Goal: Information Seeking & Learning: Learn about a topic

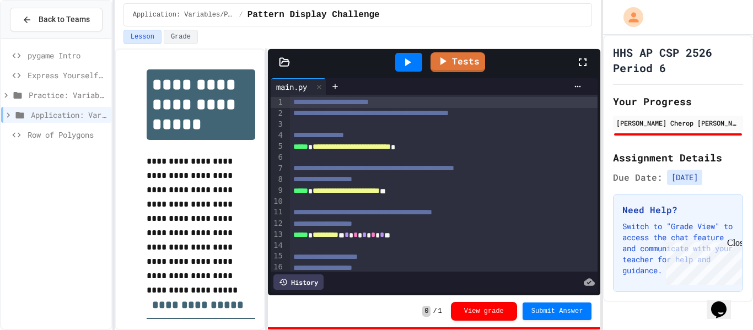
click at [44, 134] on span "Row of Polygons" at bounding box center [67, 135] width 79 height 12
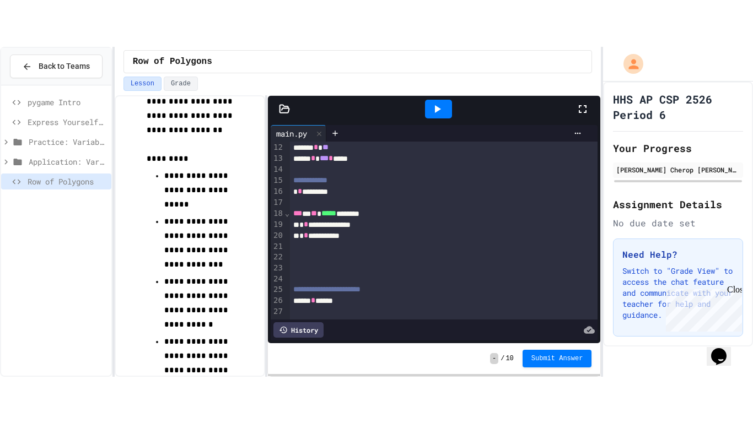
scroll to position [89, 0]
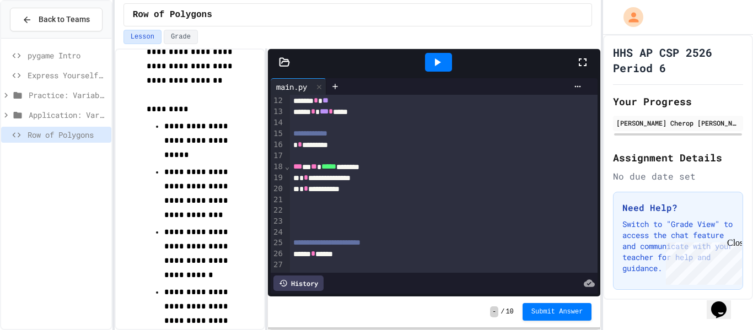
click at [583, 63] on icon at bounding box center [582, 62] width 13 height 13
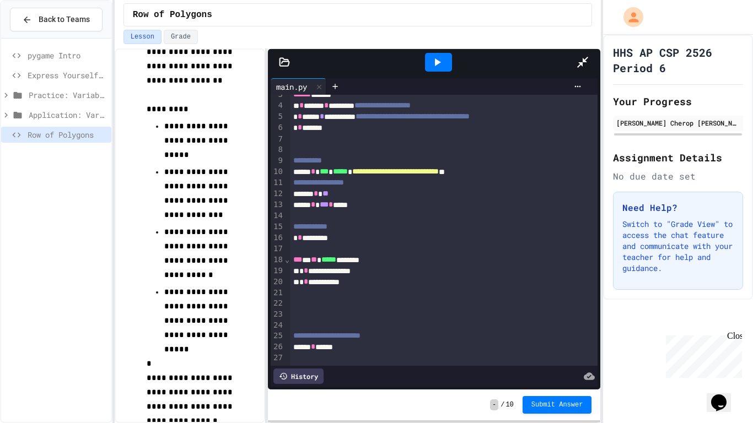
scroll to position [0, 0]
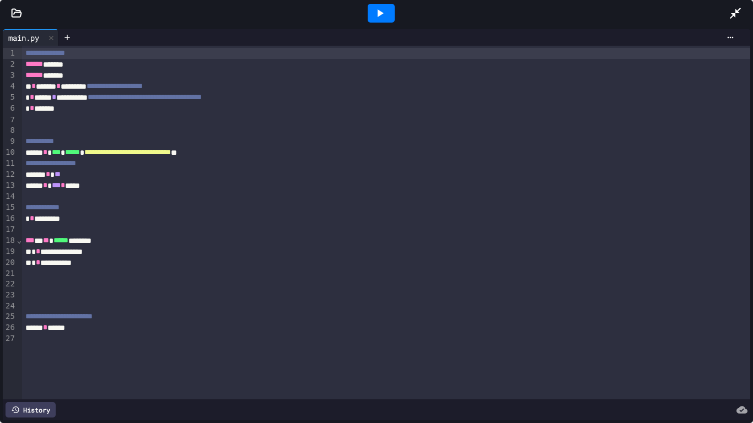
click at [376, 9] on icon at bounding box center [379, 13] width 13 height 13
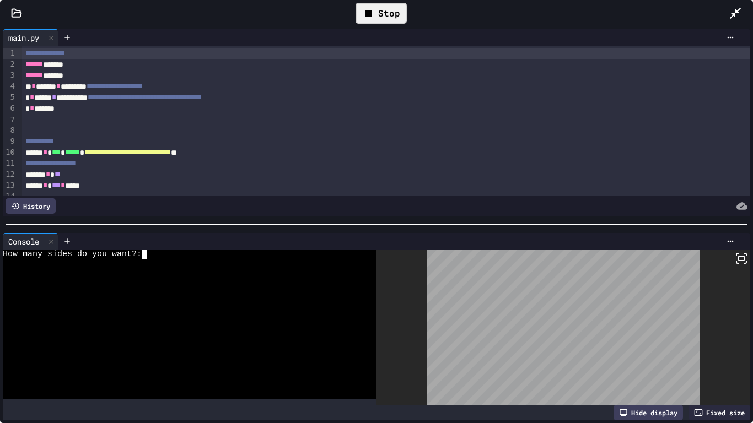
click at [147, 256] on textarea "Terminal input" at bounding box center [149, 254] width 5 height 9
click at [744, 264] on icon at bounding box center [740, 258] width 13 height 13
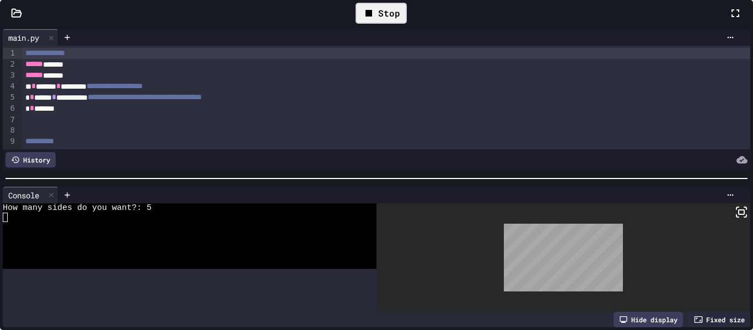
click at [585, 61] on div at bounding box center [376, 165] width 753 height 330
click at [728, 20] on icon at bounding box center [734, 13] width 13 height 13
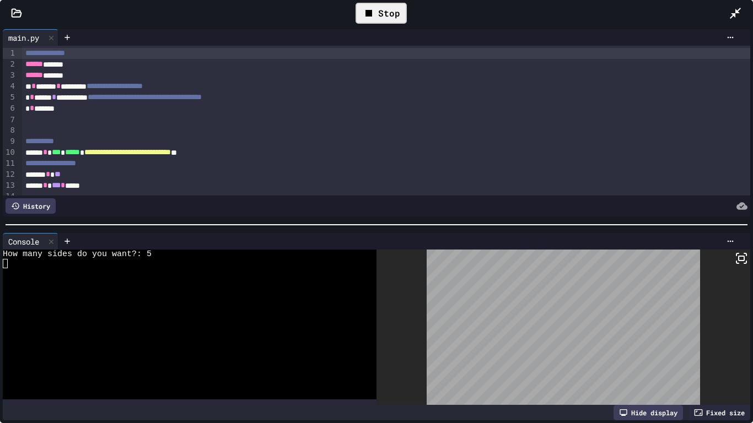
click at [386, 0] on div "Stop" at bounding box center [381, 13] width 62 height 32
click at [387, 9] on div "Stop" at bounding box center [380, 13] width 51 height 21
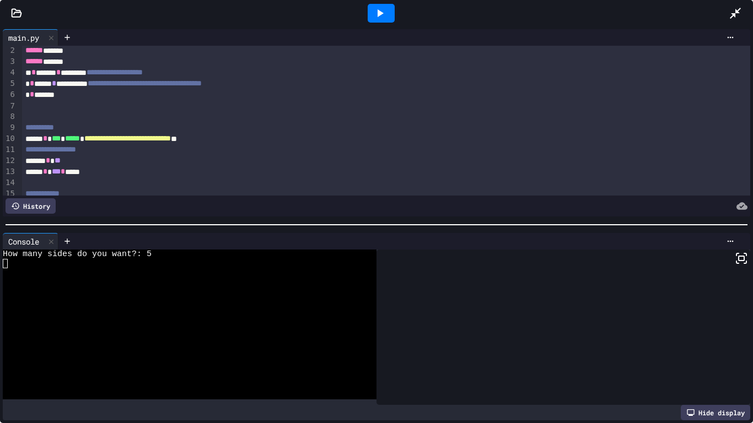
scroll to position [33, 0]
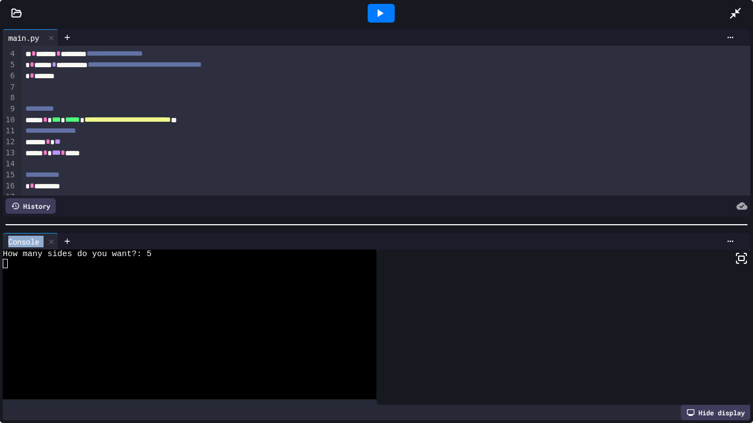
drag, startPoint x: 80, startPoint y: 212, endPoint x: 88, endPoint y: 264, distance: 52.9
click at [88, 264] on div "**********" at bounding box center [376, 224] width 753 height 397
click at [554, 258] on div at bounding box center [563, 327] width 374 height 155
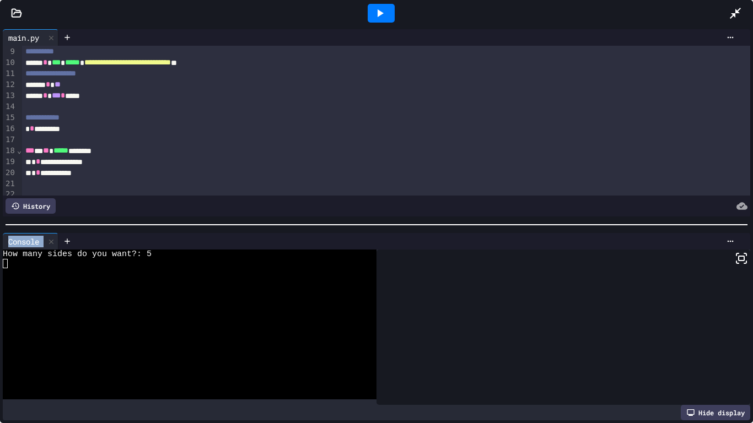
scroll to position [98, 0]
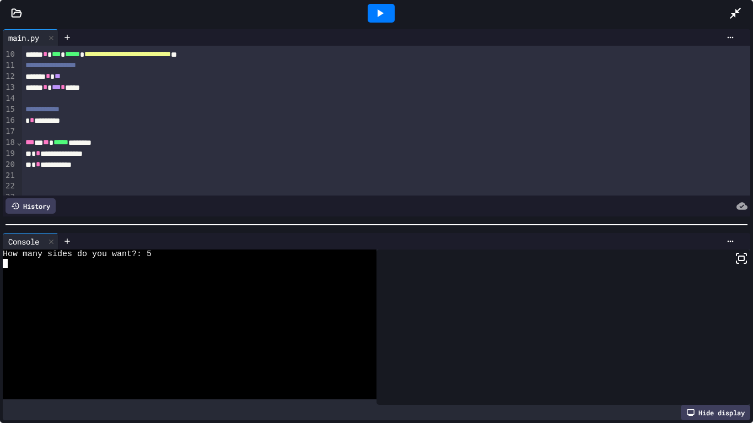
click at [145, 259] on div at bounding box center [184, 263] width 362 height 9
click at [165, 258] on div "How many sides do you want?: 5" at bounding box center [184, 254] width 362 height 9
click at [161, 257] on div "How many sides do you want?: 5" at bounding box center [184, 254] width 362 height 9
click at [153, 256] on div "How many sides do you want?: 5" at bounding box center [184, 254] width 362 height 9
click at [5, 266] on textarea "Terminal input" at bounding box center [5, 263] width 5 height 9
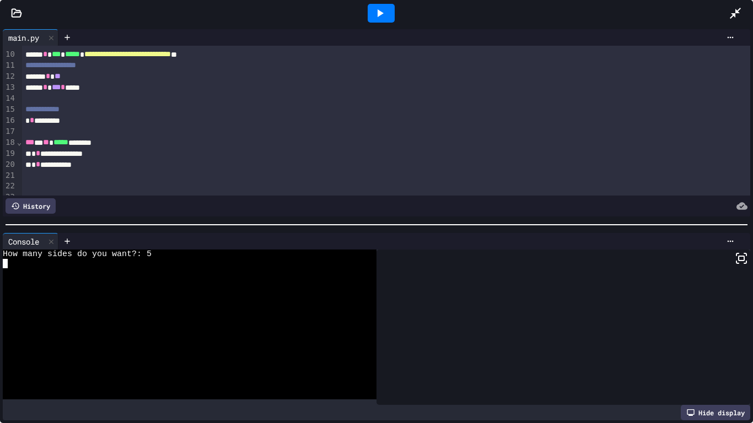
scroll to position [93, 0]
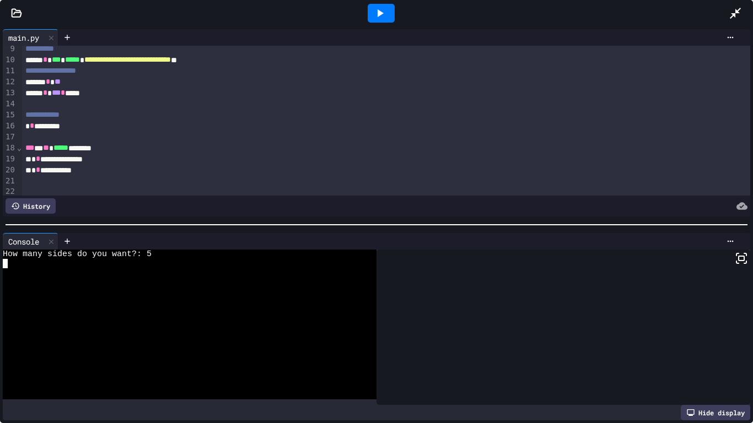
click at [224, 105] on div at bounding box center [386, 104] width 728 height 11
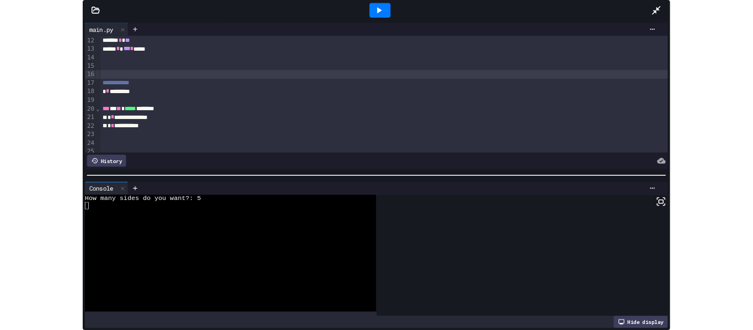
scroll to position [128, 0]
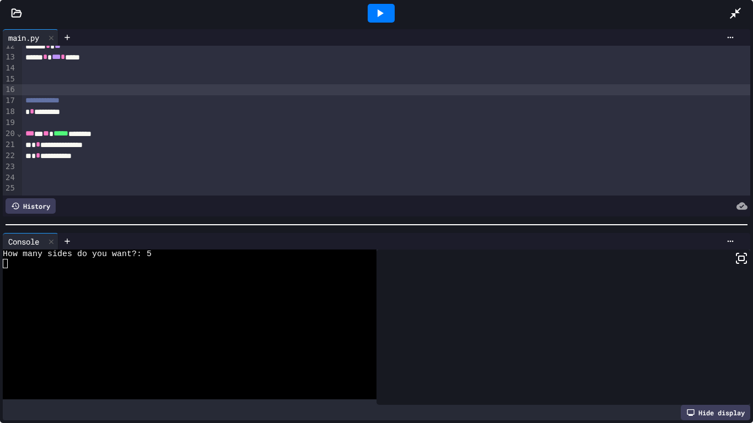
click at [198, 139] on div "**********" at bounding box center [386, 144] width 728 height 11
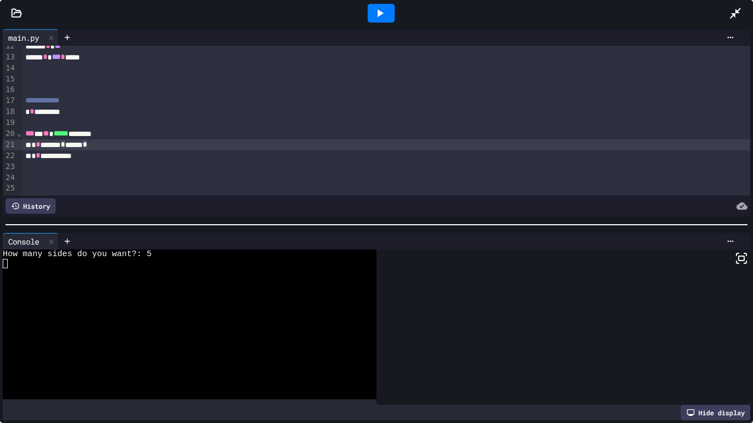
click at [194, 129] on div "*** * ** ***** ********" at bounding box center [386, 133] width 728 height 11
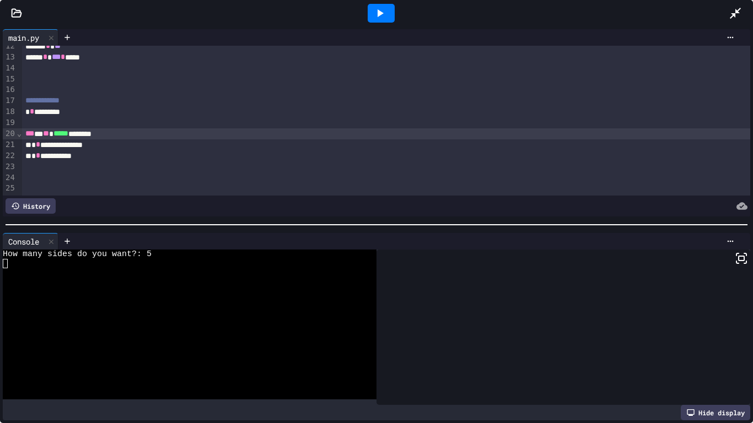
click at [742, 12] on div at bounding box center [740, 13] width 24 height 30
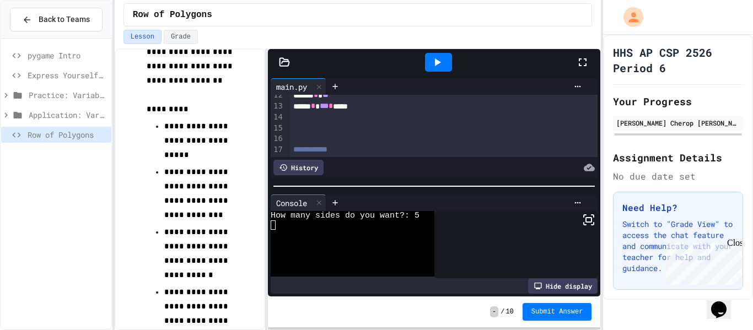
click at [6, 160] on div "pygame Intro Express Yourself in Python! Practice: Variables/Print Application:…" at bounding box center [56, 184] width 110 height 282
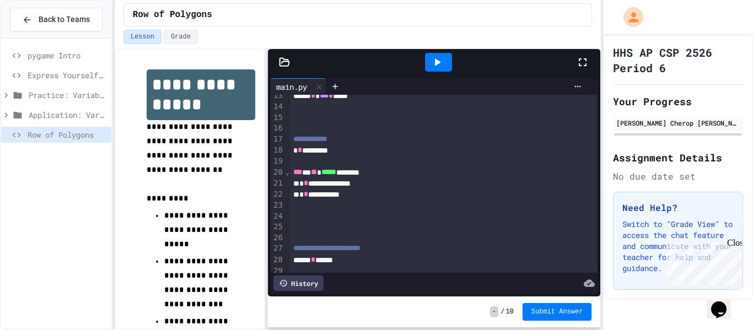
scroll to position [144, 0]
